Goal: Information Seeking & Learning: Learn about a topic

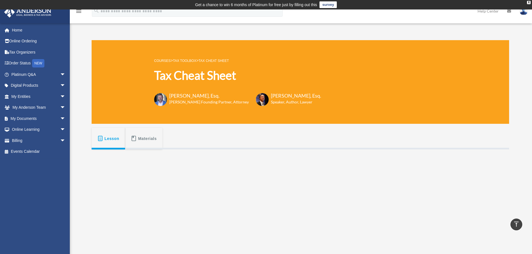
scroll to position [154, 0]
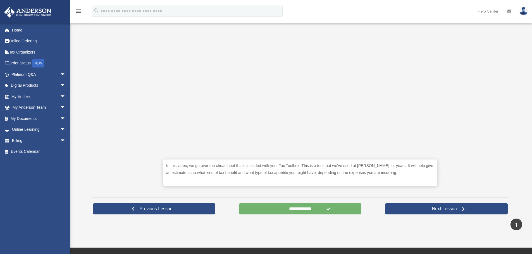
click at [304, 210] on input "**********" at bounding box center [300, 209] width 123 height 11
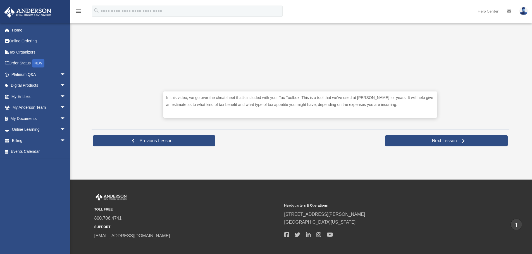
scroll to position [223, 0]
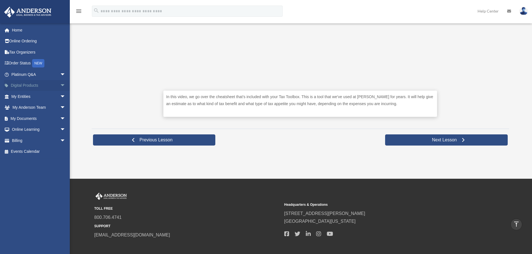
click at [37, 84] on link "Digital Products arrow_drop_down" at bounding box center [39, 85] width 70 height 11
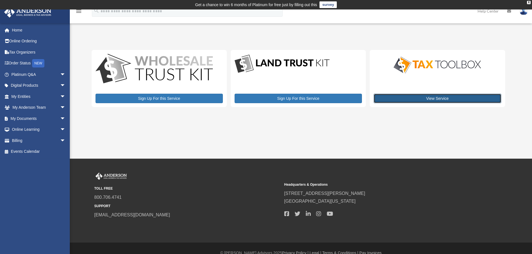
click at [446, 98] on link "View Service" at bounding box center [437, 98] width 127 height 9
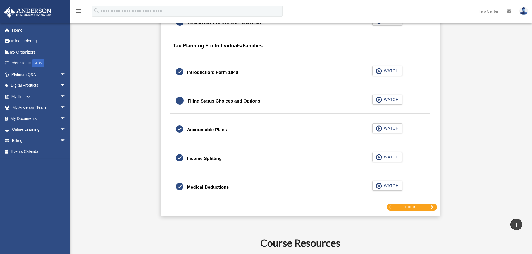
scroll to position [950, 0]
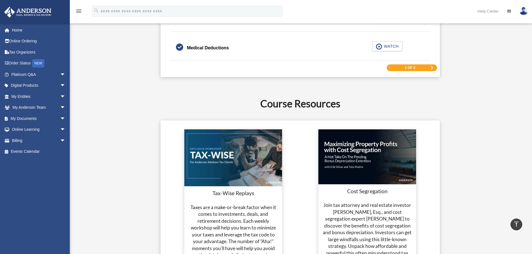
click at [431, 67] on span "Next Page" at bounding box center [431, 67] width 3 height 3
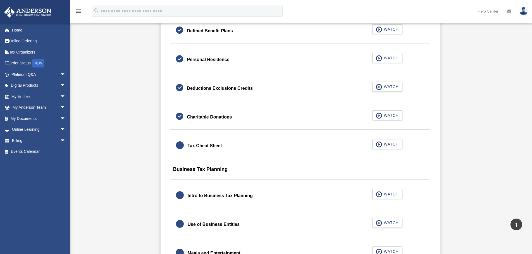
scroll to position [391, 0]
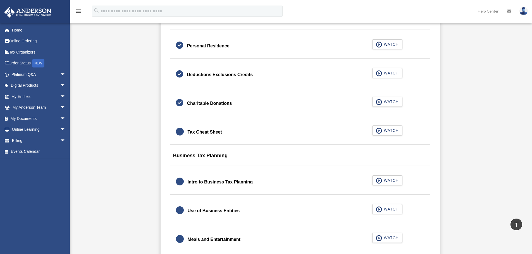
click at [206, 132] on div "Tax Cheat Sheet" at bounding box center [205, 132] width 34 height 8
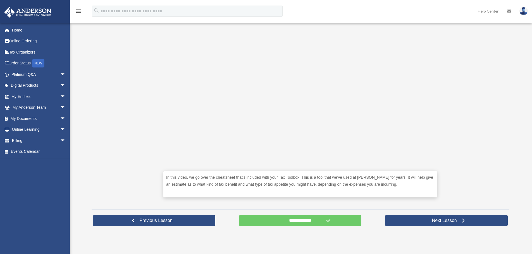
scroll to position [149, 0]
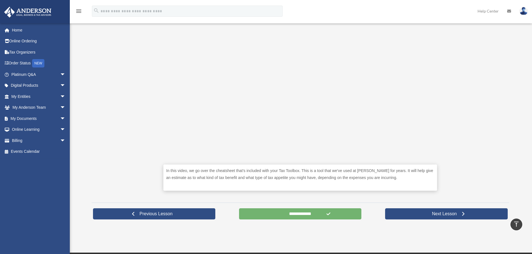
click at [300, 216] on input "**********" at bounding box center [300, 214] width 123 height 11
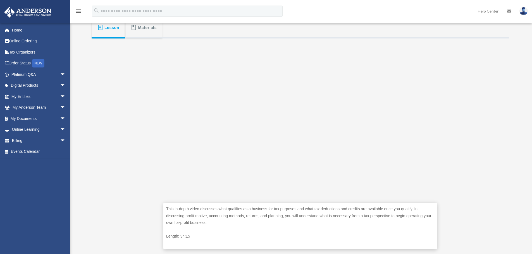
scroll to position [112, 0]
